Goal: Transaction & Acquisition: Purchase product/service

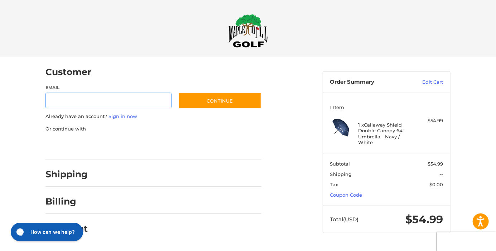
click at [63, 103] on input "Email" at bounding box center [108, 101] width 126 height 16
type input "**********"
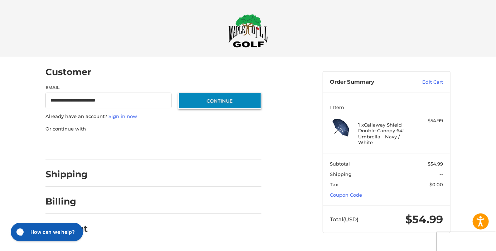
click at [198, 95] on button "Continue" at bounding box center [219, 101] width 83 height 16
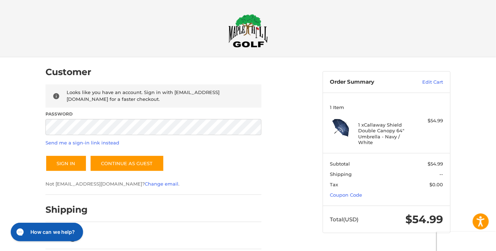
click at [246, 184] on p "Not [EMAIL_ADDRESS][DOMAIN_NAME]? Change email ." at bounding box center [153, 184] width 216 height 7
click at [83, 142] on link "Send me a sign-in link instead" at bounding box center [82, 143] width 74 height 6
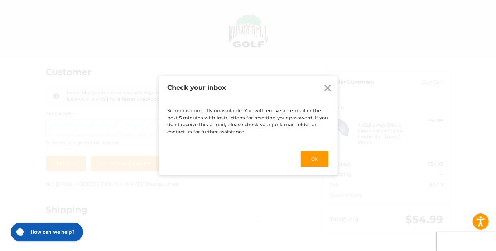
click at [263, 154] on div "Ok" at bounding box center [247, 158] width 161 height 33
click at [313, 160] on button "Ok" at bounding box center [314, 158] width 29 height 17
